Goal: Information Seeking & Learning: Learn about a topic

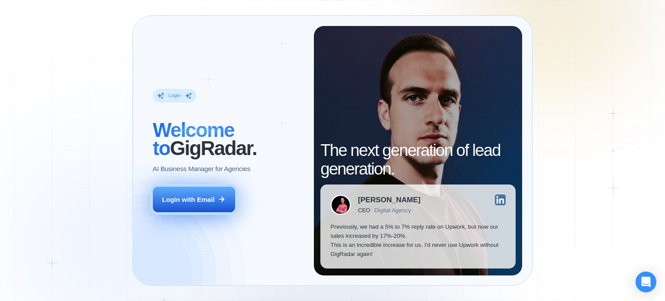
click at [191, 201] on div "Login with Email" at bounding box center [188, 199] width 53 height 9
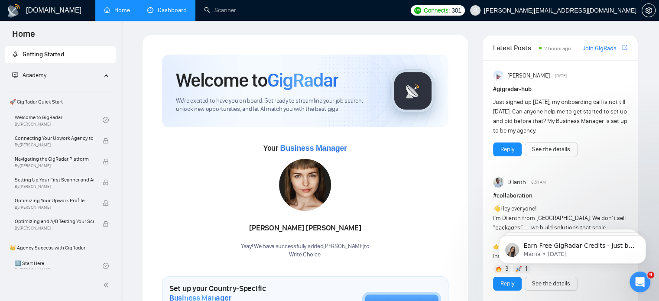
drag, startPoint x: 0, startPoint y: 0, endPoint x: 169, endPoint y: 20, distance: 169.8
click at [169, 20] on li "Dashboard" at bounding box center [167, 10] width 57 height 21
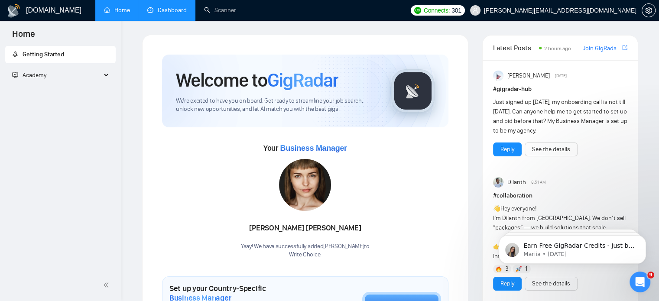
click at [180, 6] on link "Dashboard" at bounding box center [166, 9] width 39 height 7
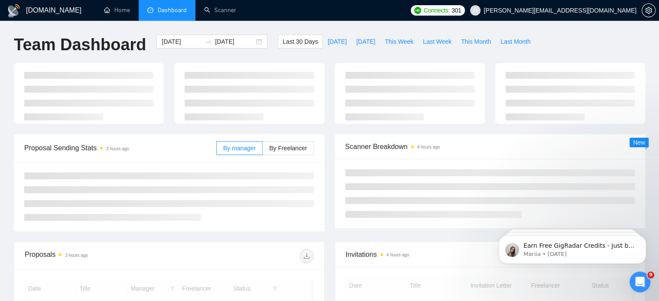
click at [0, 180] on div "[DOMAIN_NAME] Home Dashboard Scanner Connects: 301 [EMAIL_ADDRESS][DOMAIN_NAME]…" at bounding box center [329, 229] width 659 height 458
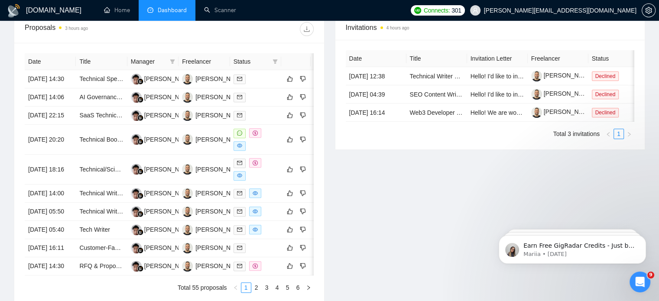
scroll to position [347, 0]
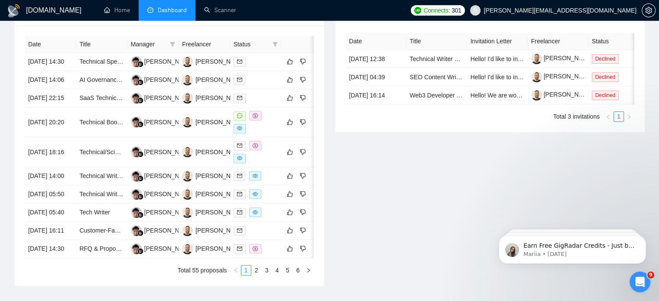
click at [350, 185] on div "Invitations 4 hours ago Date Title Invitation Letter Freelancer Status [DATE] 1…" at bounding box center [490, 141] width 321 height 289
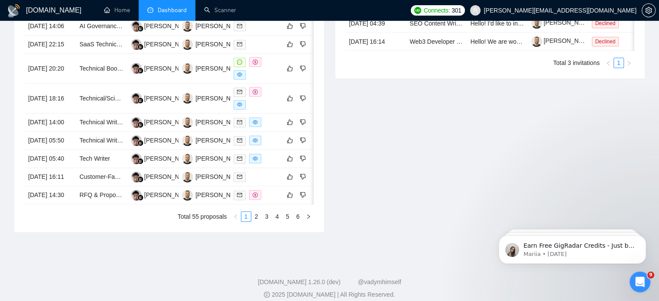
scroll to position [416, 0]
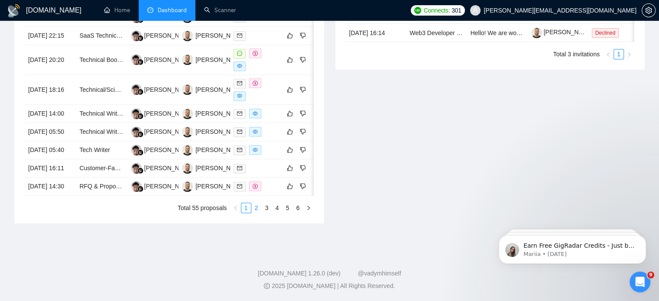
click at [258, 213] on link "2" at bounding box center [257, 208] width 10 height 10
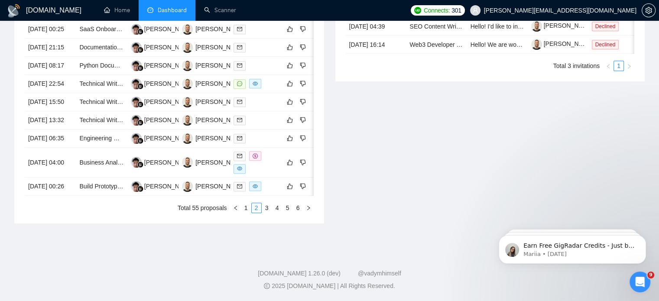
click at [361, 173] on div "Invitations 4 hours ago Date Title Invitation Letter Freelancer Status [DATE] 1…" at bounding box center [490, 85] width 321 height 277
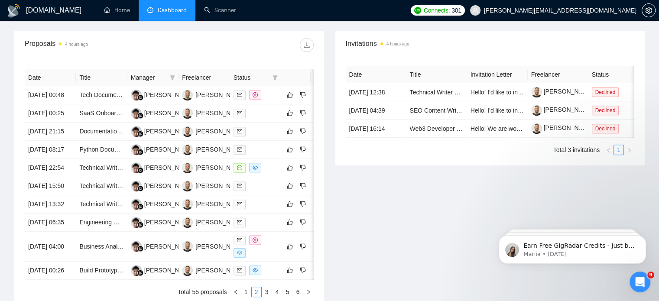
scroll to position [312, 0]
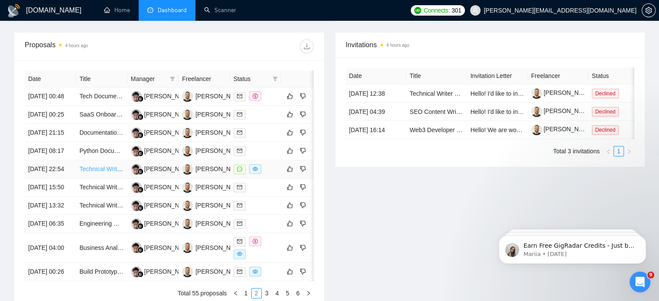
click at [106, 172] on link "Technical Writer Needed for my AI B2B Product" at bounding box center [142, 169] width 127 height 7
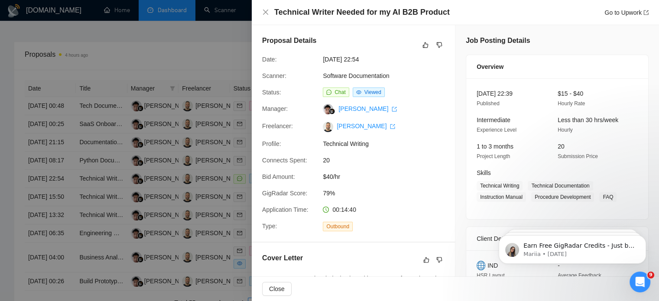
click at [406, 190] on div "Proposal Details Date: [DATE] 22:54 Scanner: Software Documentation Status: Cha…" at bounding box center [353, 133] width 203 height 217
